Goal: Transaction & Acquisition: Purchase product/service

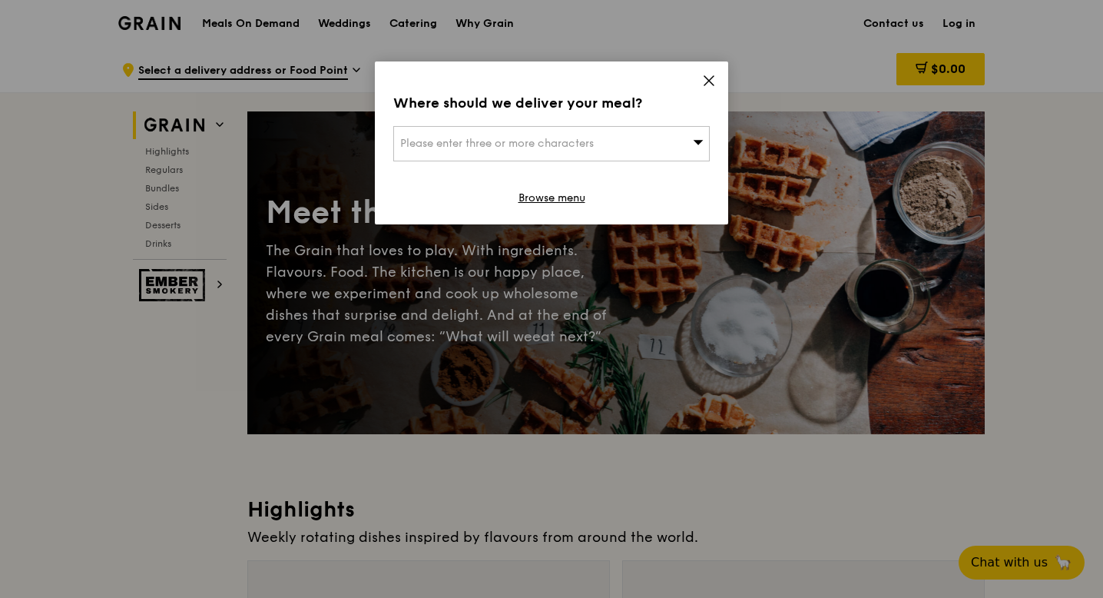
click at [711, 78] on icon at bounding box center [709, 80] width 9 height 9
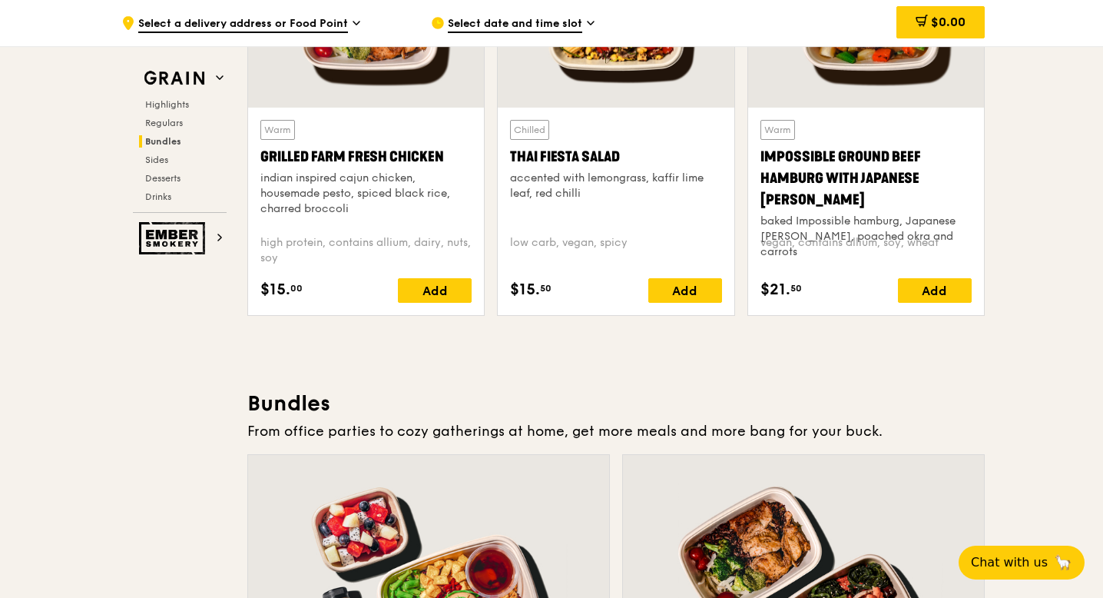
scroll to position [1789, 0]
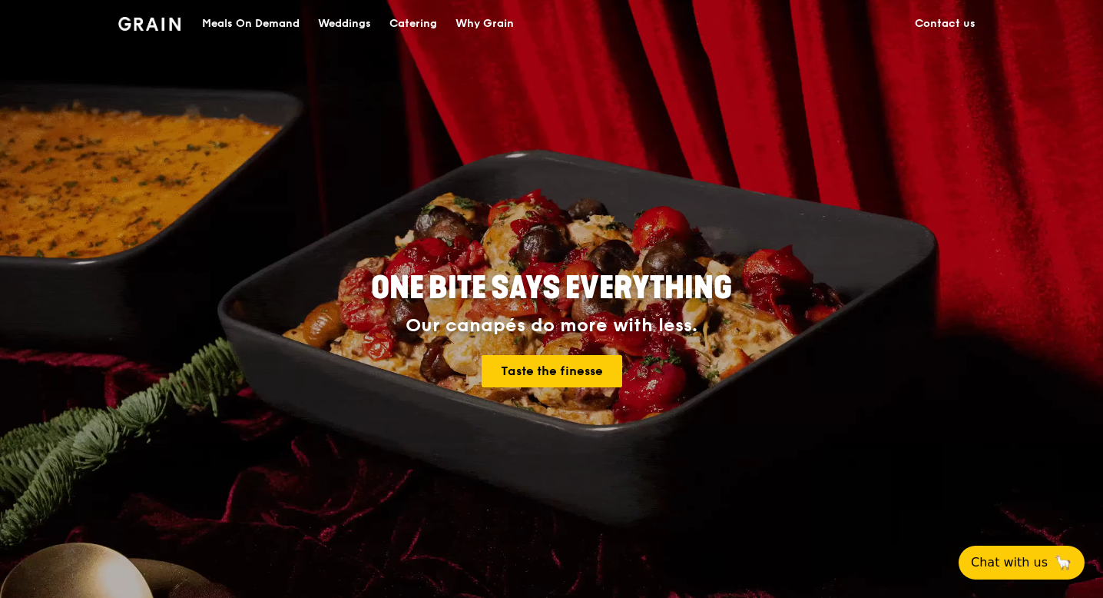
click at [232, 26] on div "Meals On Demand" at bounding box center [251, 24] width 98 height 46
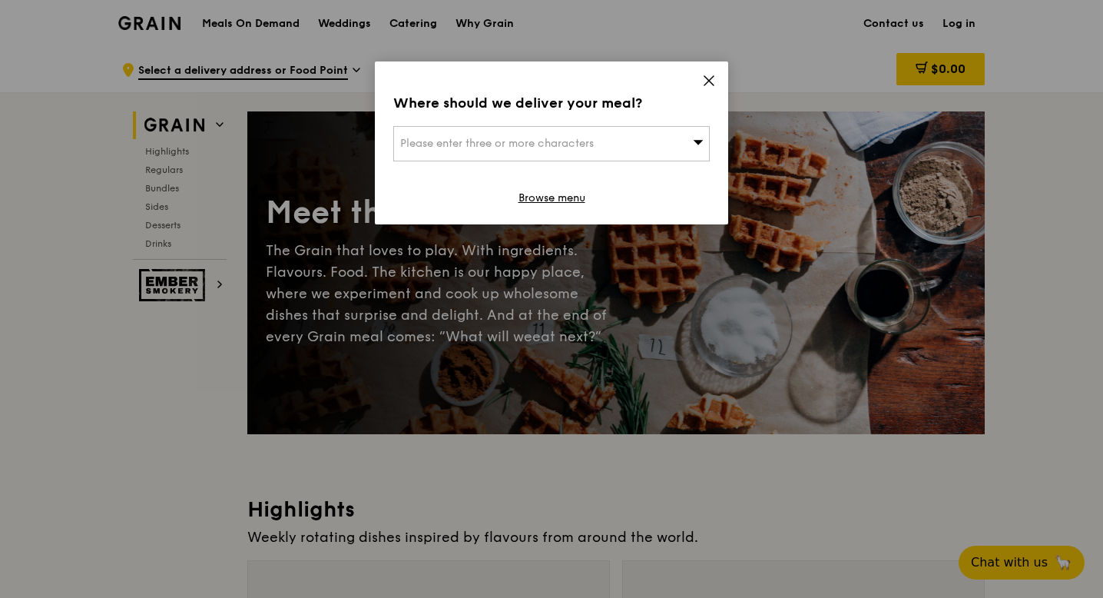
click at [521, 148] on span "Please enter three or more characters" at bounding box center [497, 143] width 194 height 13
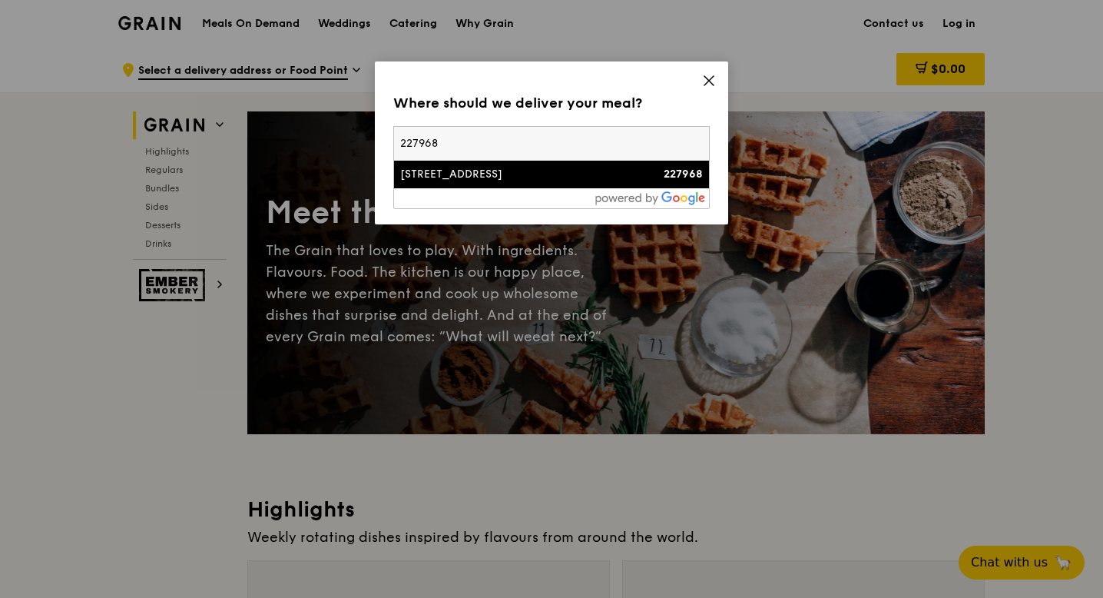
type input "227968"
click at [516, 176] on div "1 Zubir Said Drive" at bounding box center [513, 174] width 227 height 15
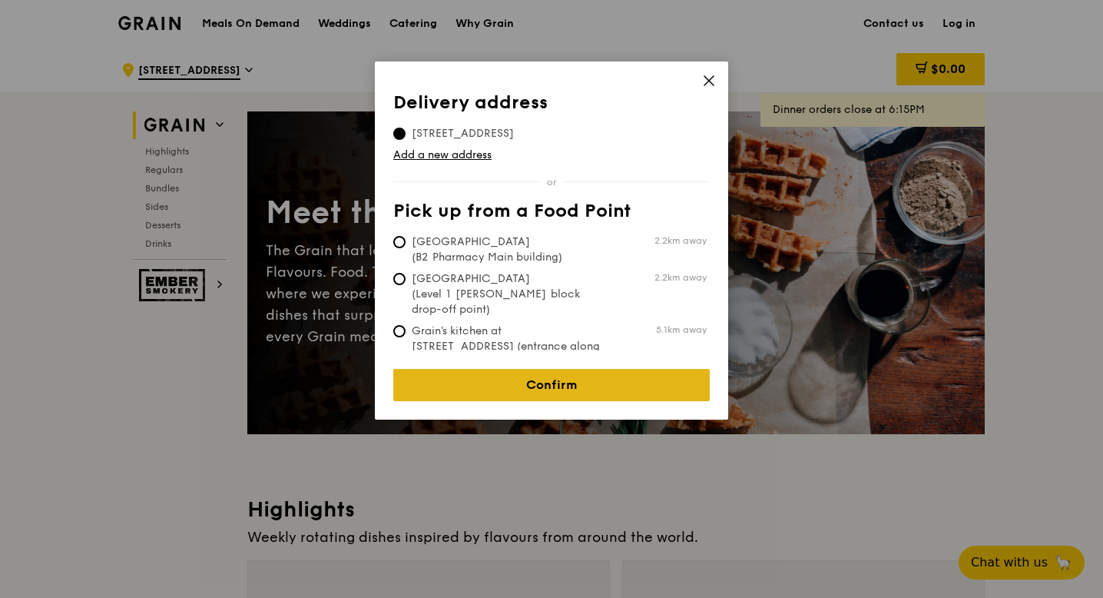
click at [577, 373] on link "Confirm" at bounding box center [551, 385] width 317 height 32
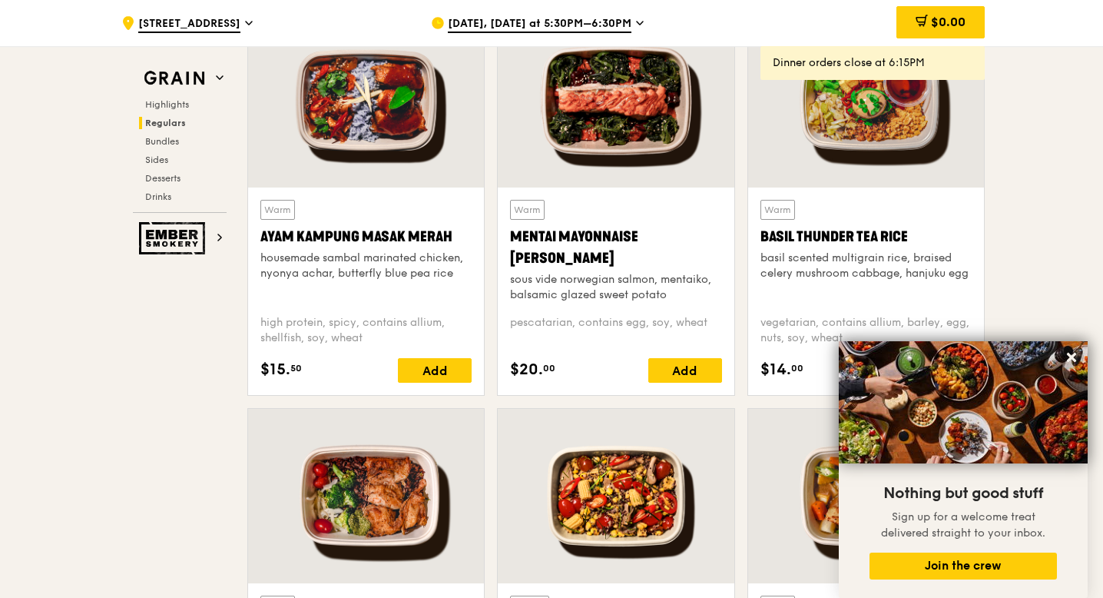
scroll to position [1522, 0]
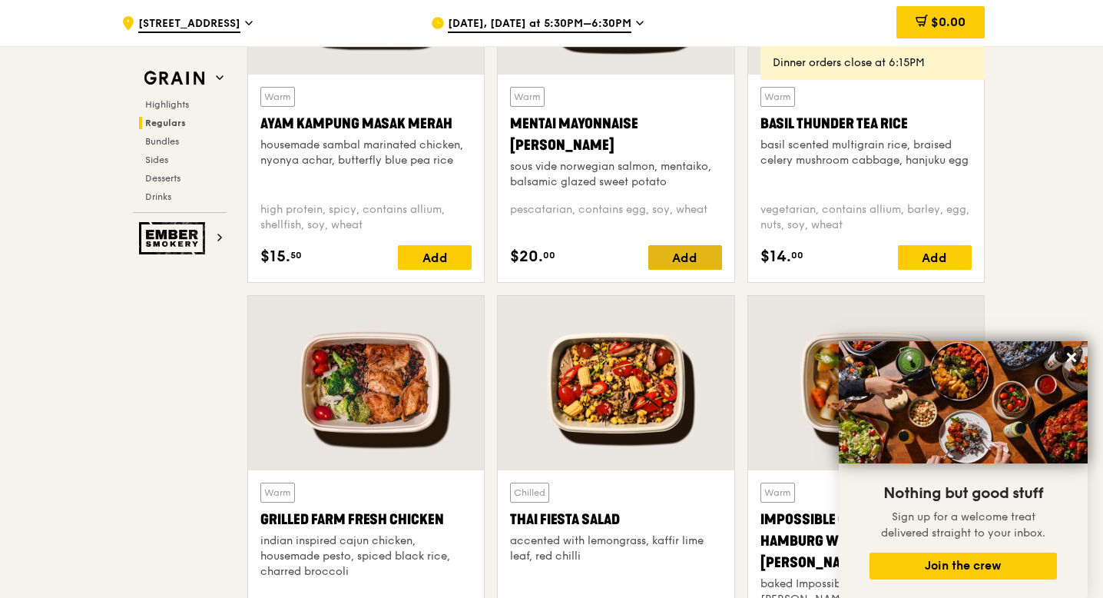
click at [694, 247] on div "Add" at bounding box center [685, 257] width 74 height 25
